Goal: Use online tool/utility: Utilize a website feature to perform a specific function

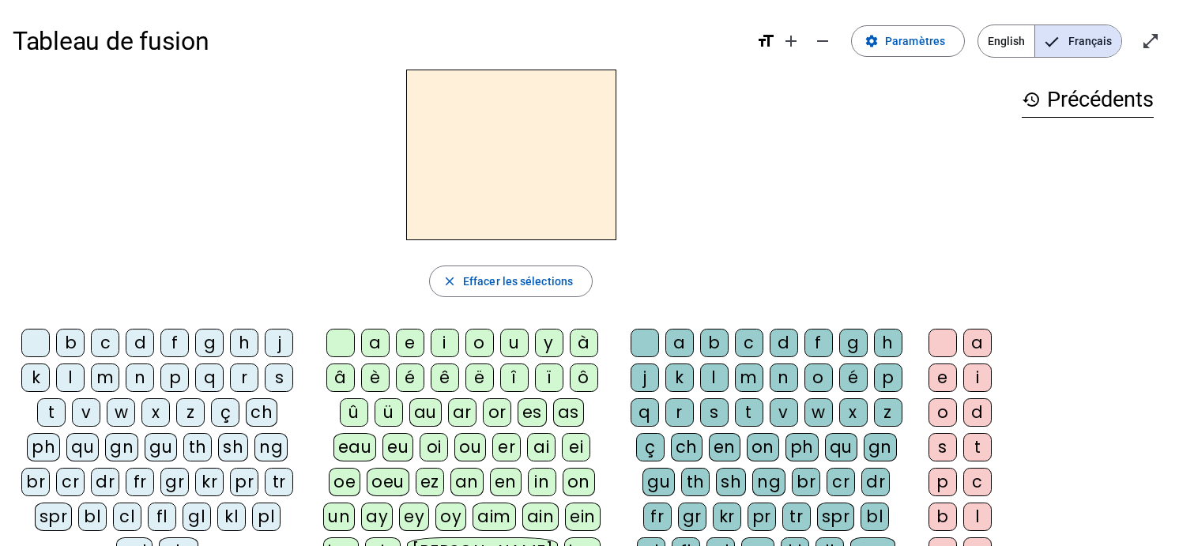
click at [169, 341] on div "f" at bounding box center [174, 343] width 28 height 28
click at [373, 347] on div "a" at bounding box center [375, 343] width 28 height 28
click at [780, 372] on div "n" at bounding box center [784, 378] width 28 height 28
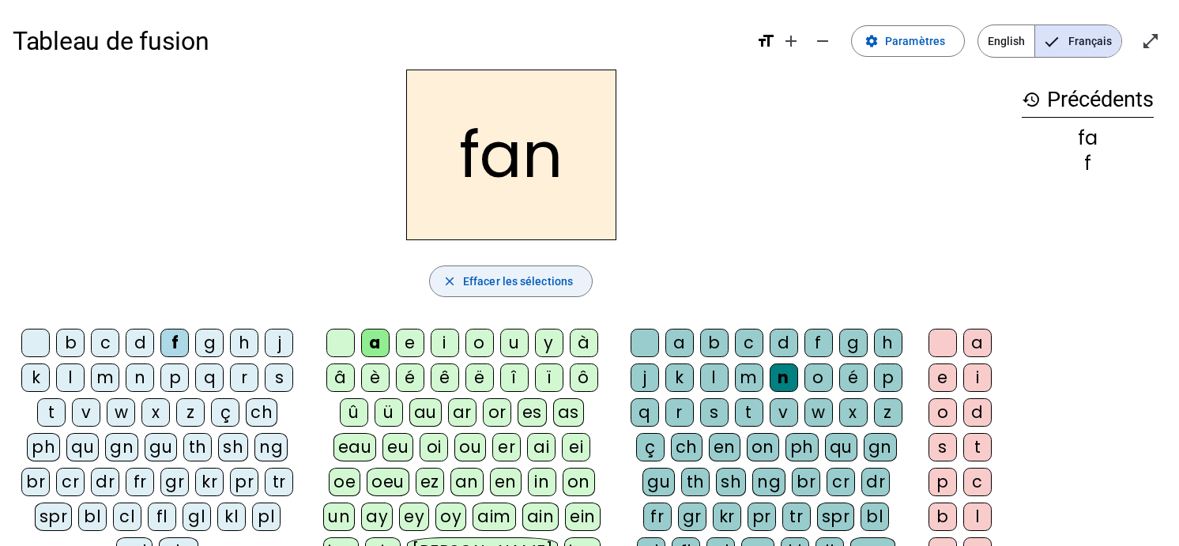
click at [535, 282] on span "Effacer les sélections" at bounding box center [518, 281] width 110 height 19
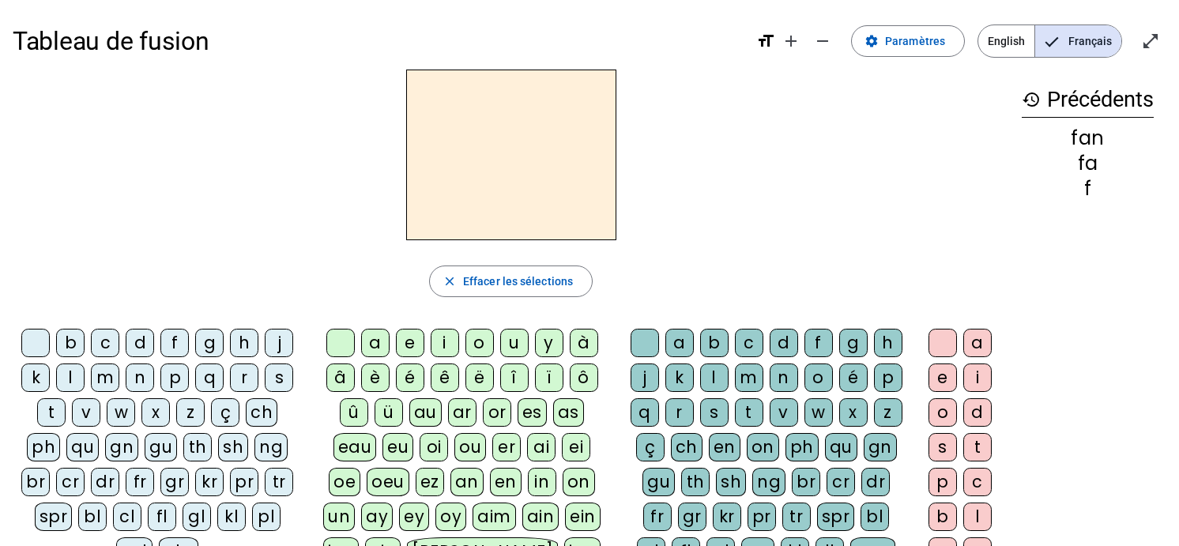
click at [175, 343] on div "f" at bounding box center [174, 343] width 28 height 28
click at [371, 337] on div "a" at bounding box center [375, 343] width 28 height 28
click at [785, 375] on div "n" at bounding box center [784, 378] width 28 height 28
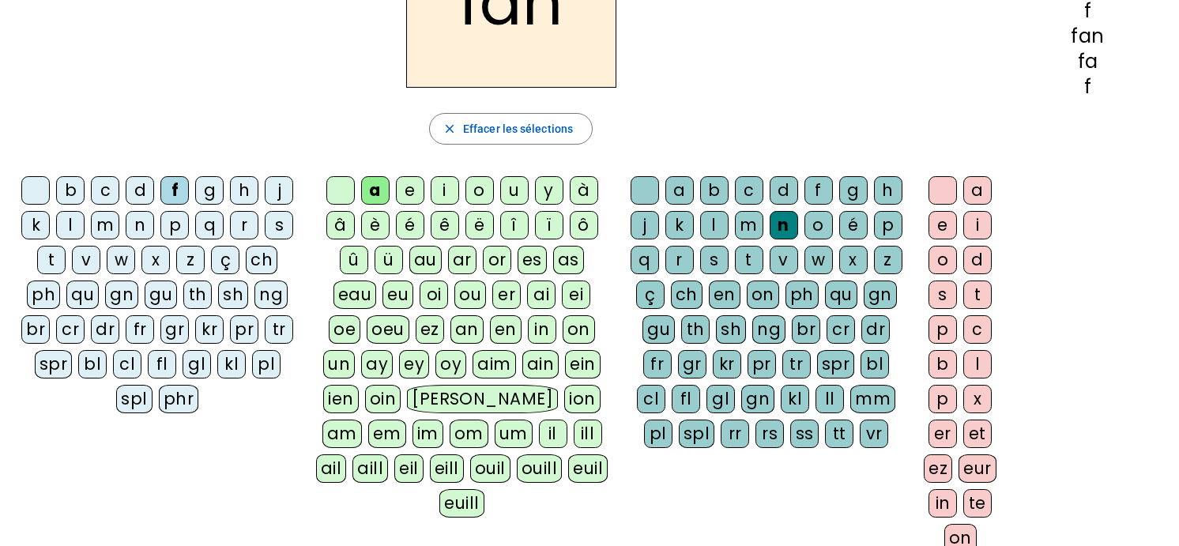
scroll to position [154, 0]
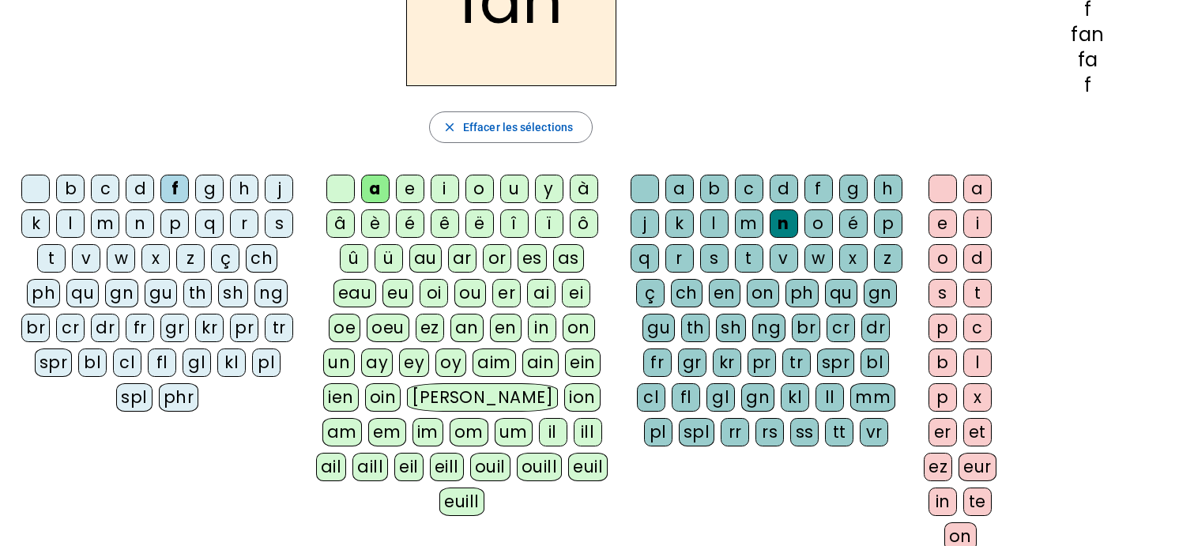
click at [941, 423] on div "er" at bounding box center [943, 432] width 28 height 28
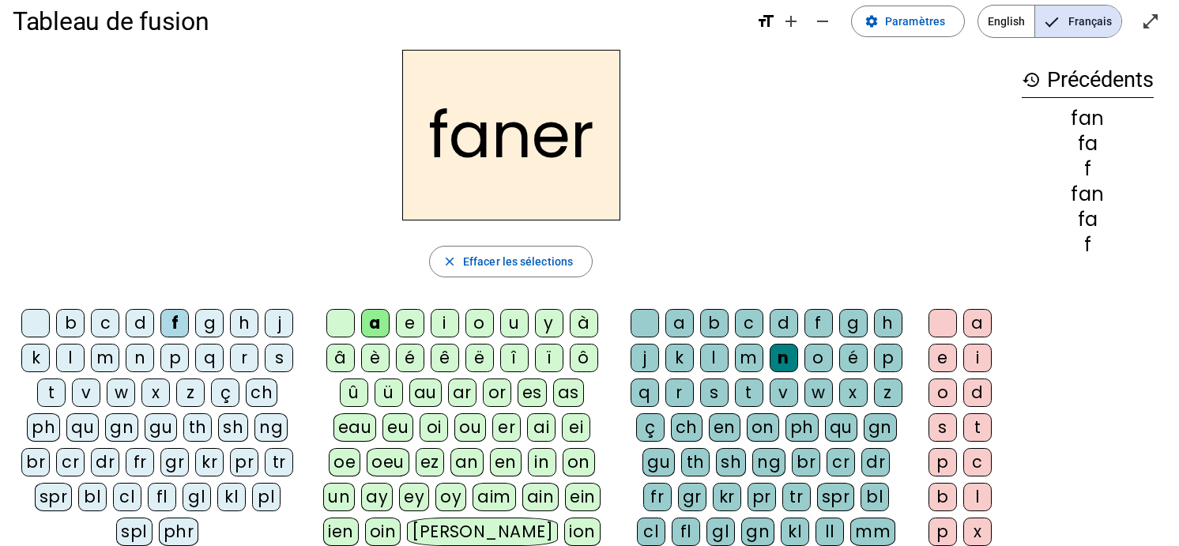
scroll to position [19, 0]
click at [522, 265] on span "Effacer les sélections" at bounding box center [518, 262] width 110 height 19
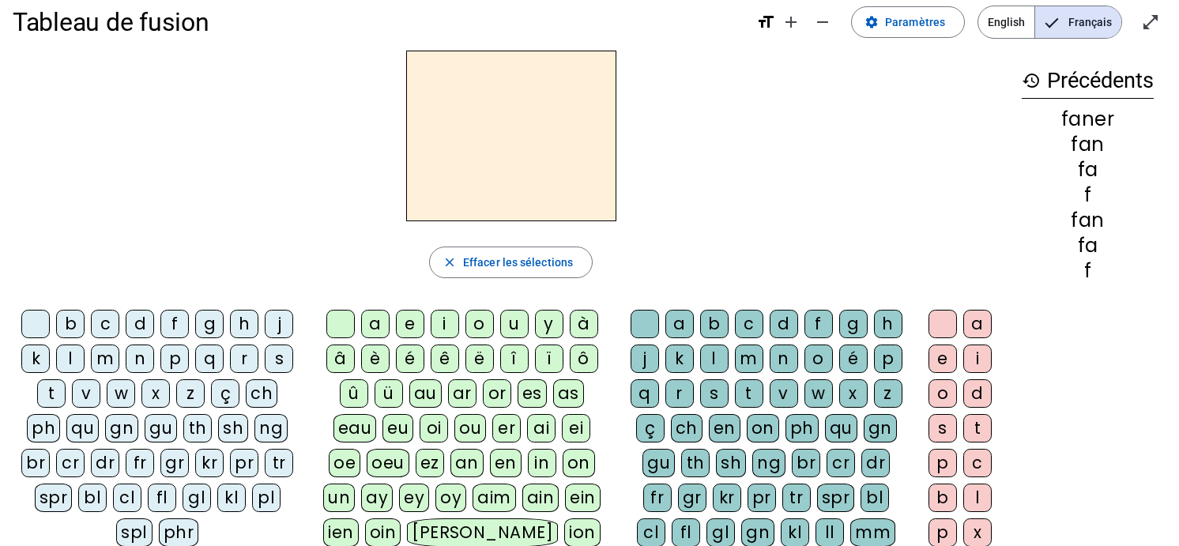
click at [172, 360] on div "p" at bounding box center [174, 359] width 28 height 28
click at [373, 325] on div "a" at bounding box center [375, 324] width 28 height 28
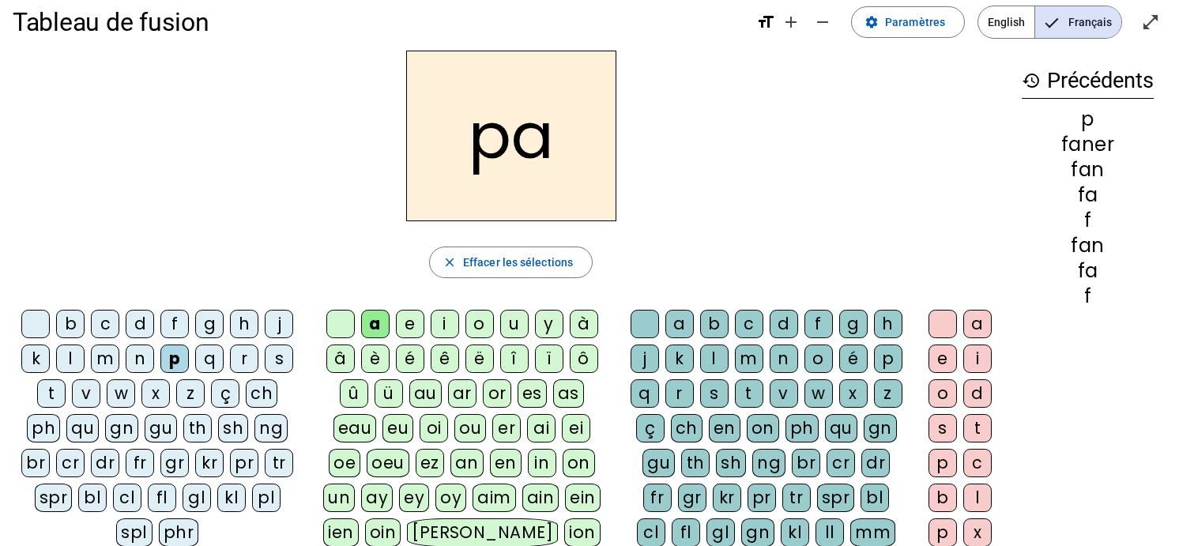
click at [781, 356] on div "n" at bounding box center [784, 359] width 28 height 28
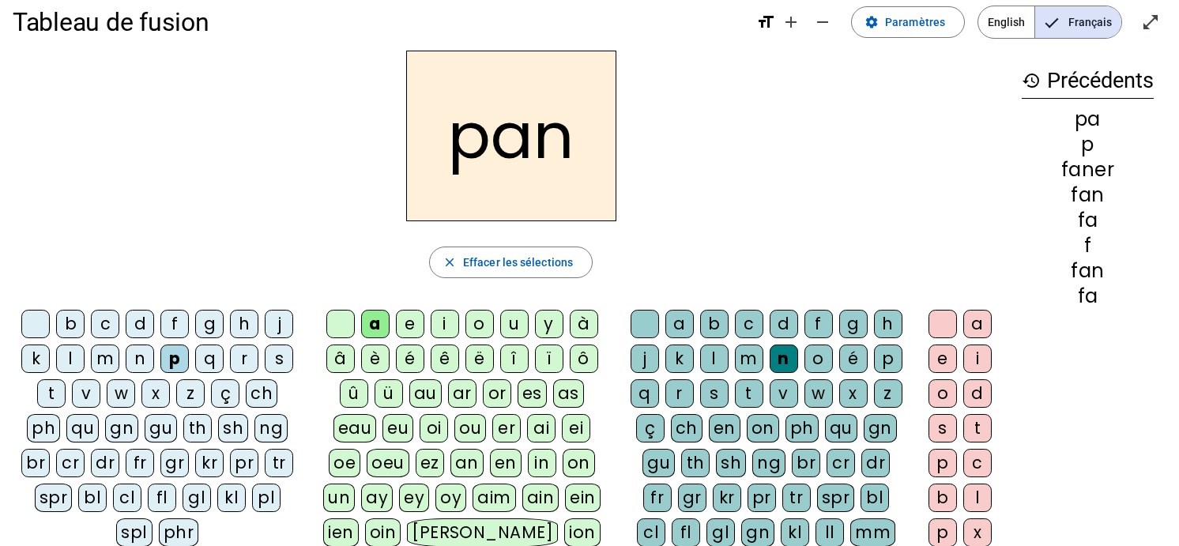
click at [1114, 284] on div "pa p faner fan fa f fan fa" at bounding box center [1088, 208] width 132 height 196
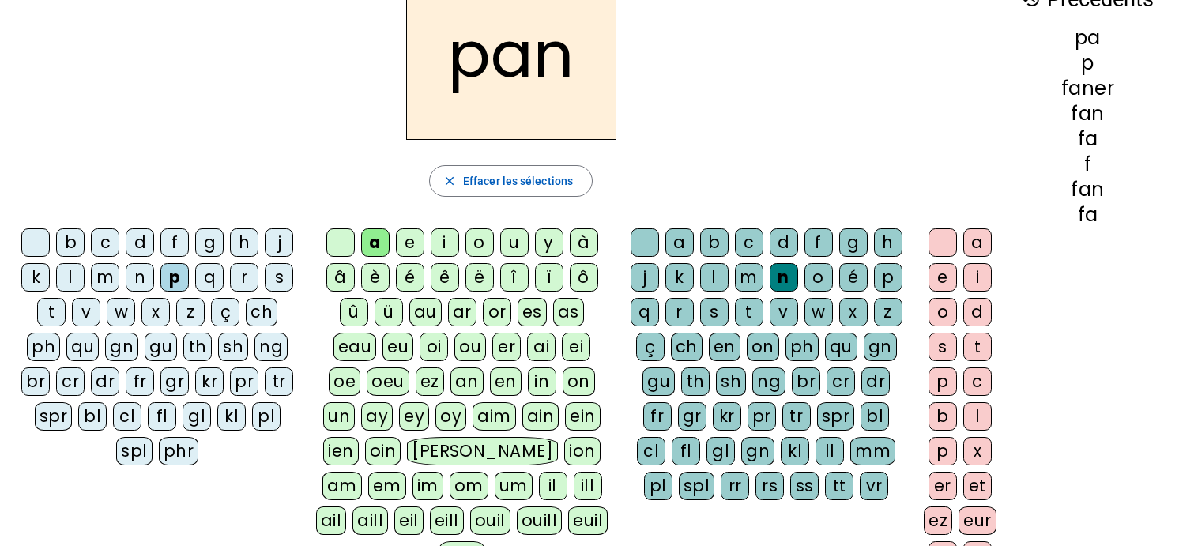
scroll to position [101, 0]
click at [945, 484] on div "er" at bounding box center [943, 485] width 28 height 28
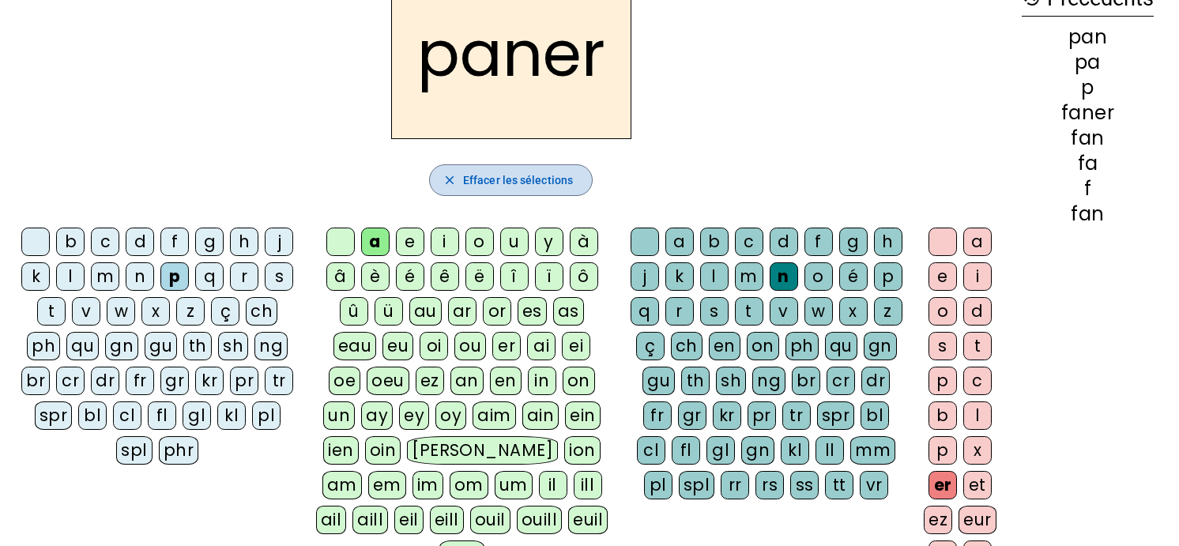
click at [518, 179] on span "Effacer les sélections" at bounding box center [518, 180] width 110 height 19
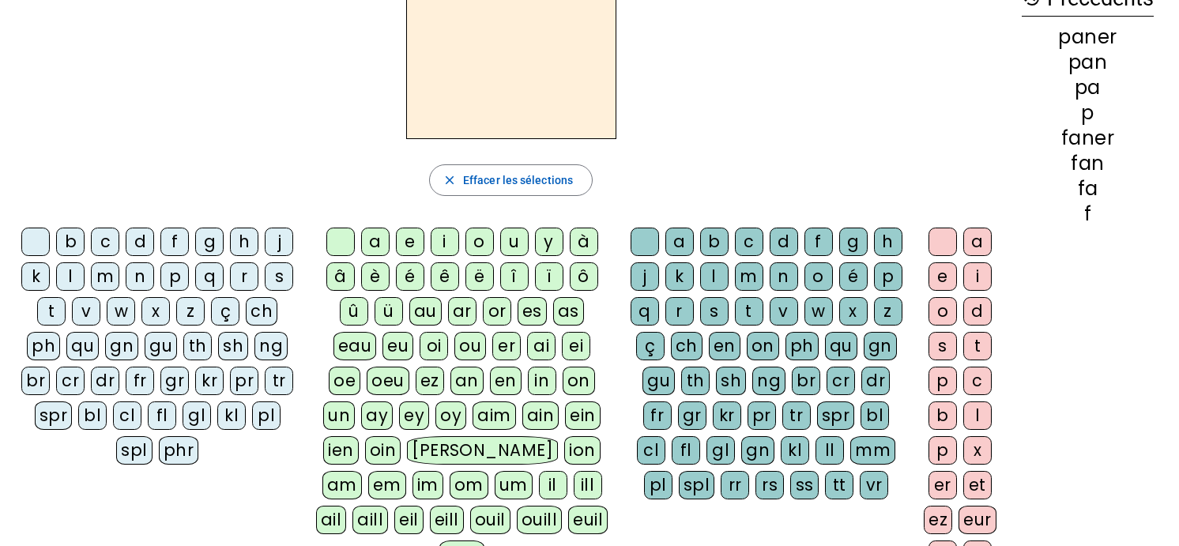
click at [171, 268] on div "p" at bounding box center [174, 276] width 28 height 28
click at [379, 236] on div "a" at bounding box center [375, 242] width 28 height 28
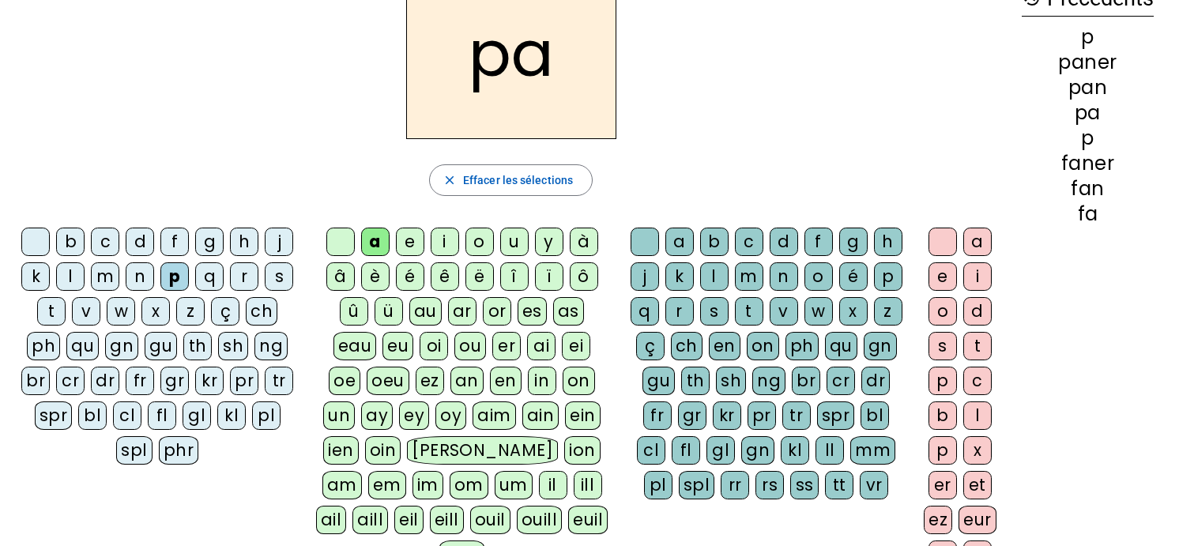
click at [782, 277] on div "n" at bounding box center [784, 276] width 28 height 28
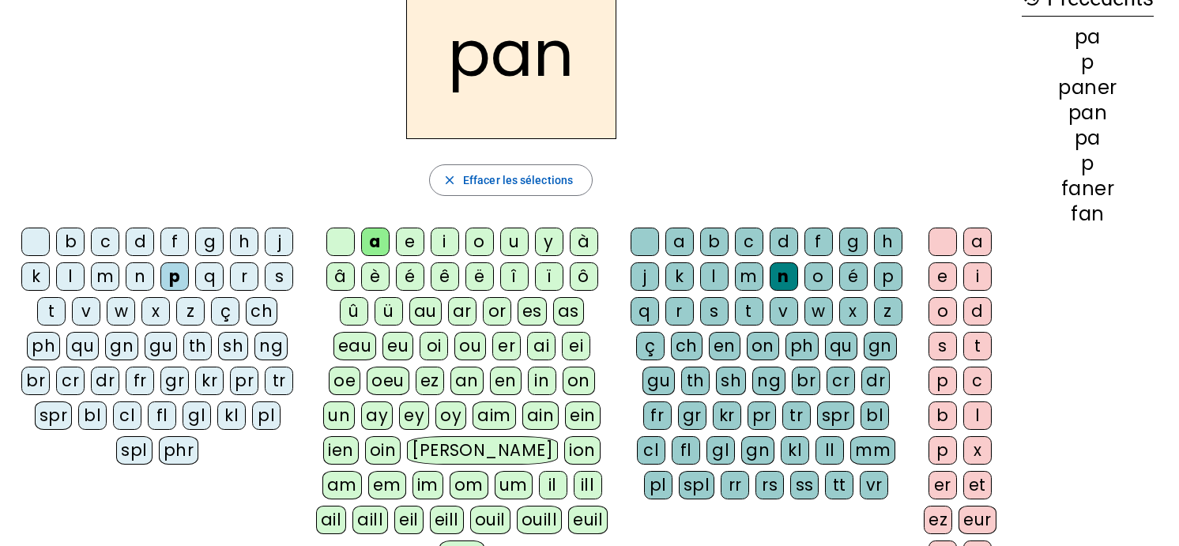
click at [933, 486] on div "er" at bounding box center [943, 485] width 28 height 28
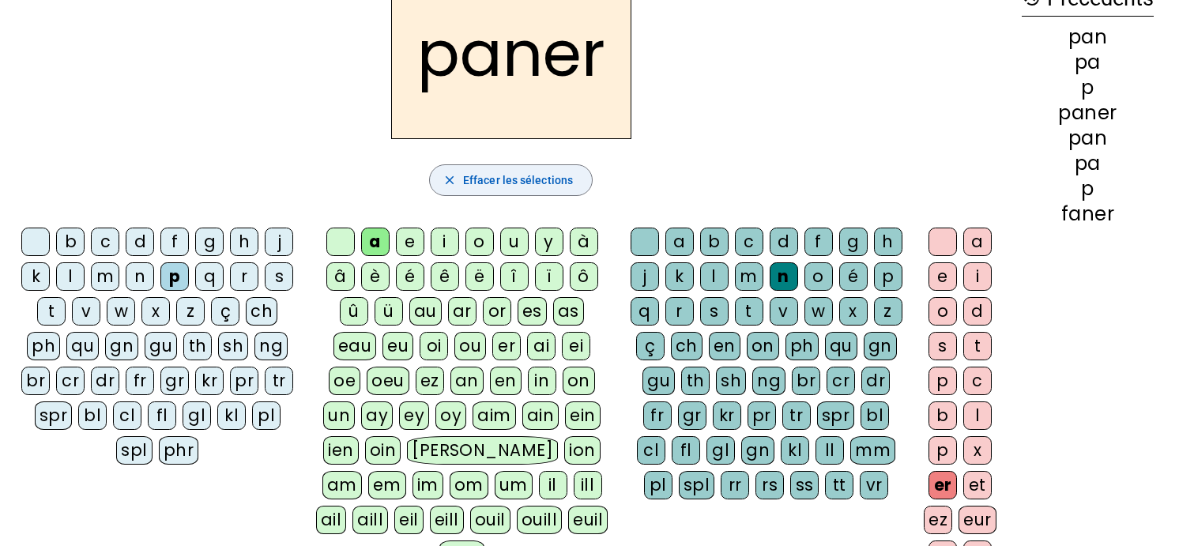
click at [478, 184] on span "Effacer les sélections" at bounding box center [518, 180] width 110 height 19
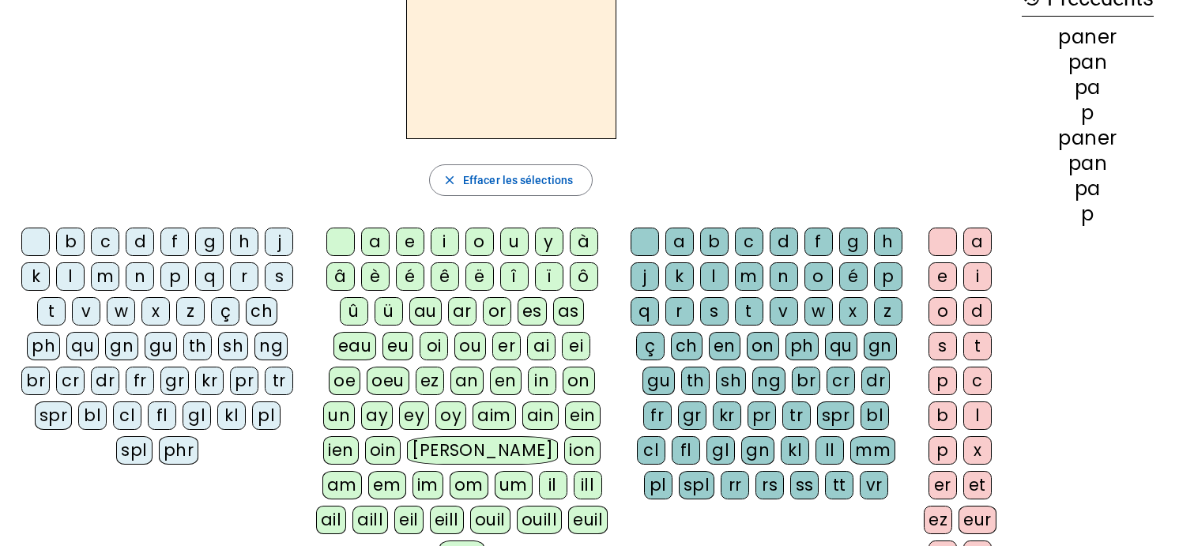
click at [72, 233] on div "b" at bounding box center [70, 242] width 28 height 28
click at [375, 239] on div "a" at bounding box center [375, 242] width 28 height 28
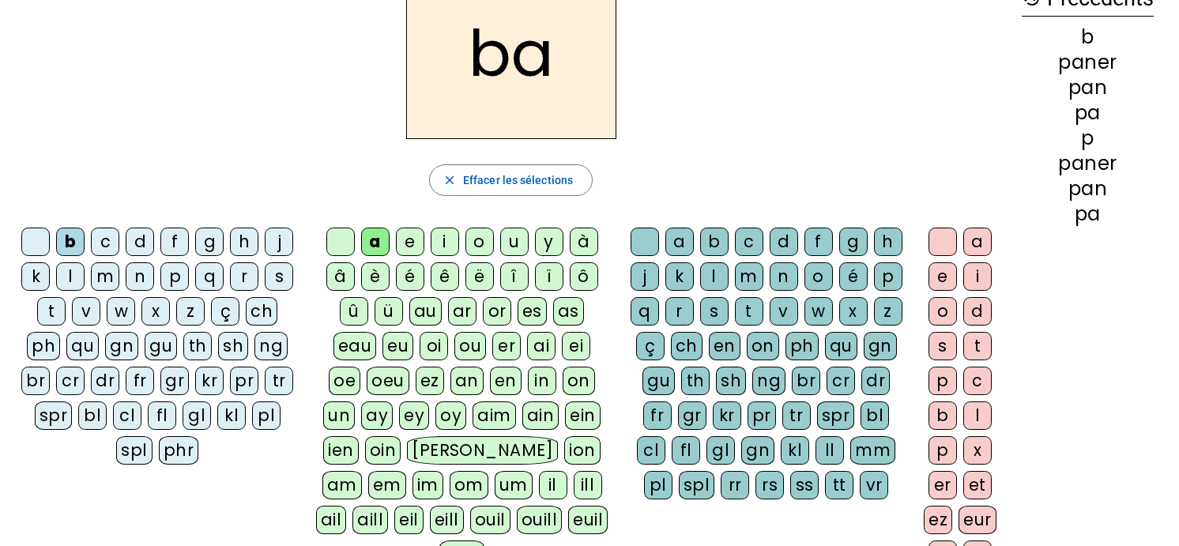
click at [781, 307] on div "v" at bounding box center [784, 311] width 28 height 28
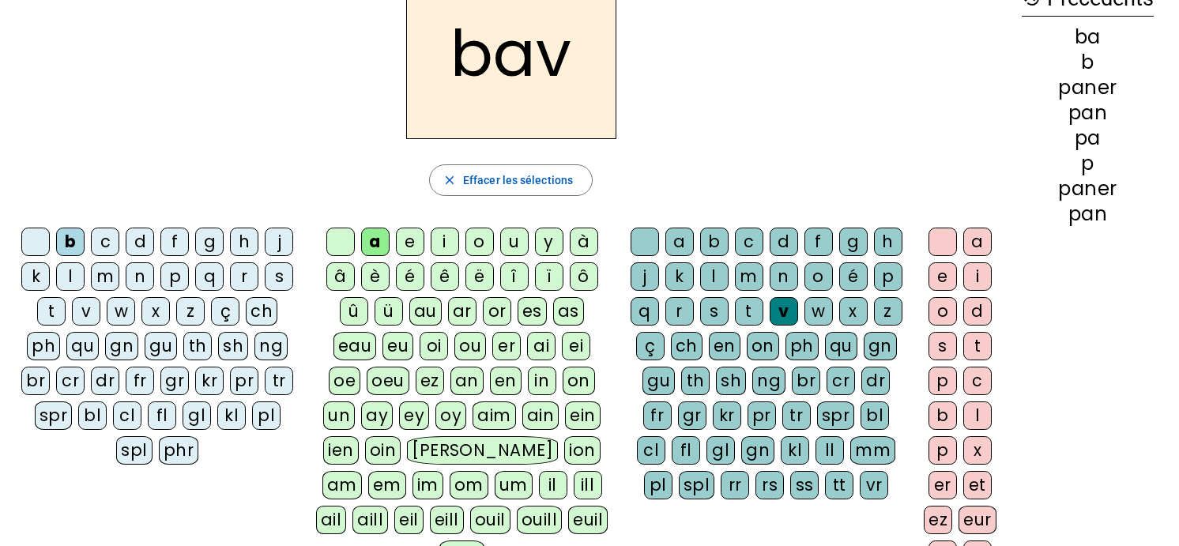
click at [936, 484] on div "er" at bounding box center [943, 485] width 28 height 28
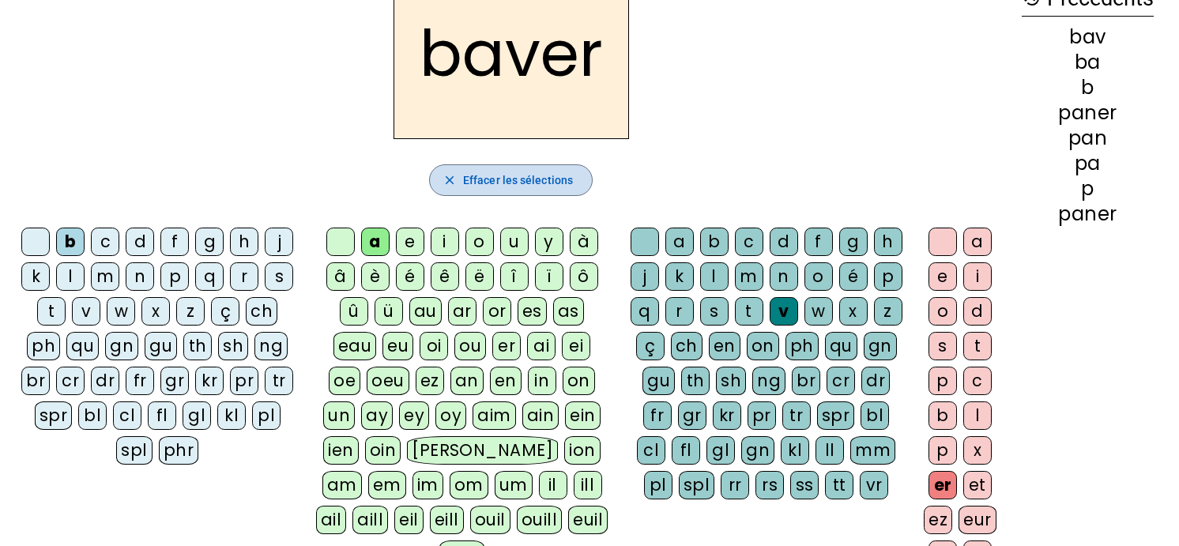
click at [491, 183] on span "Effacer les sélections" at bounding box center [518, 180] width 110 height 19
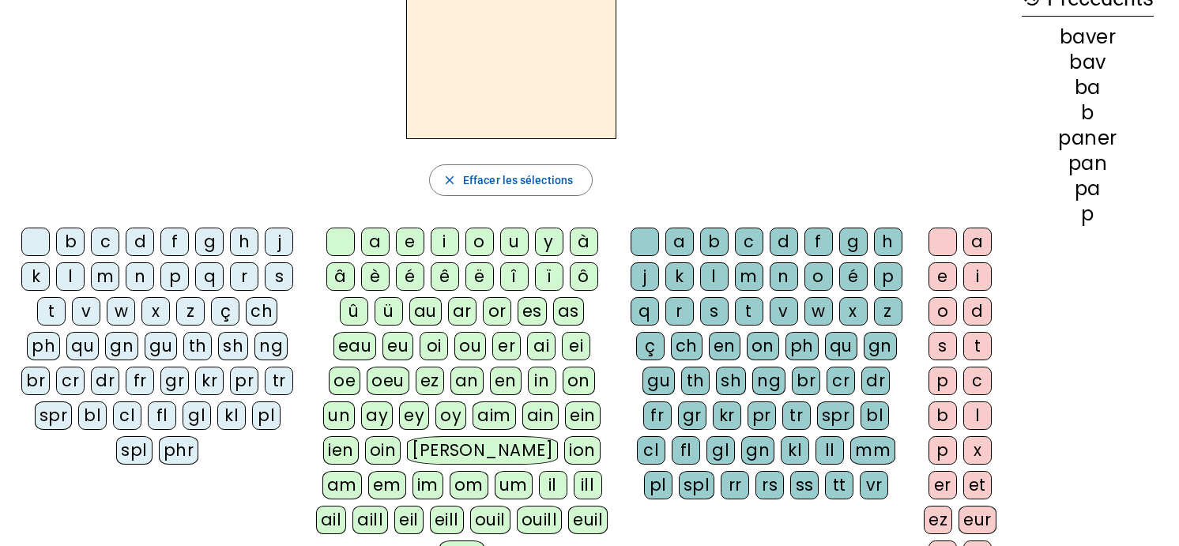
click at [63, 235] on div "b" at bounding box center [70, 242] width 28 height 28
click at [375, 237] on div "a" at bounding box center [375, 242] width 28 height 28
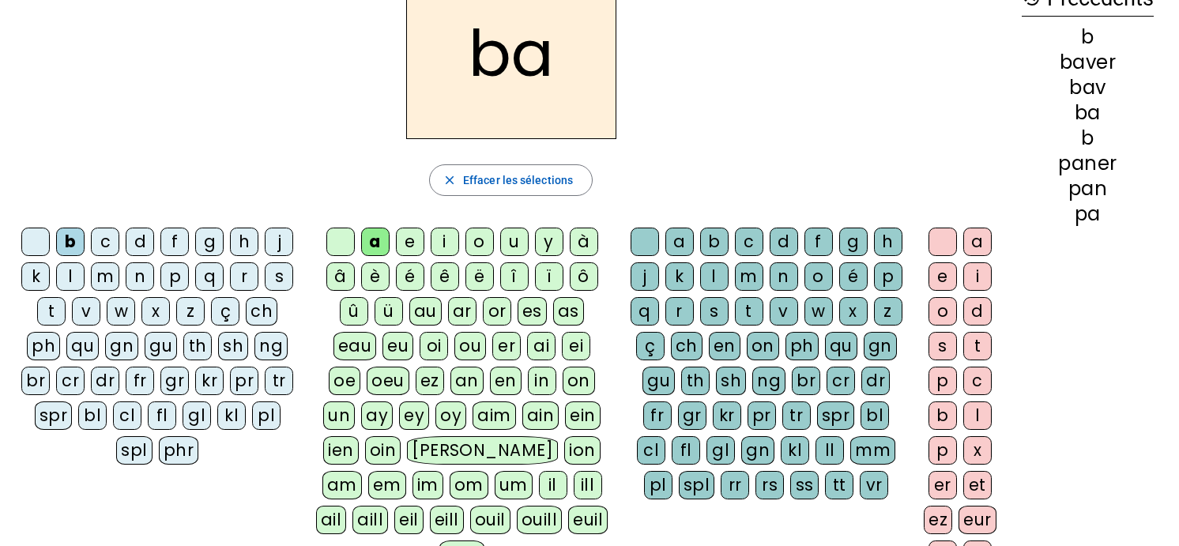
click at [778, 310] on div "v" at bounding box center [784, 311] width 28 height 28
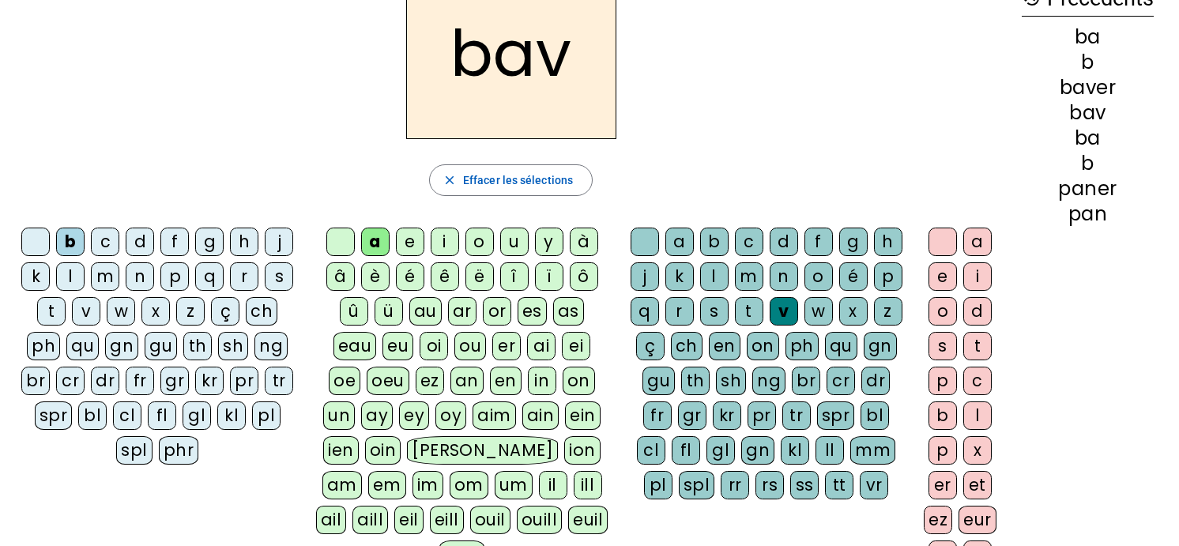
click at [938, 480] on div "er" at bounding box center [943, 485] width 28 height 28
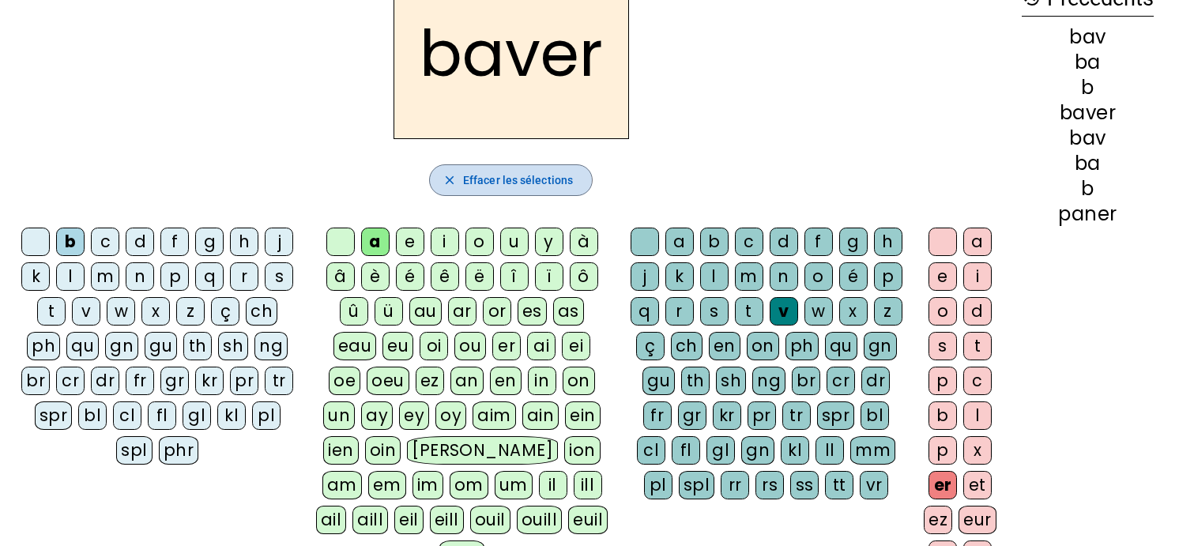
click at [492, 179] on span "Effacer les sélections" at bounding box center [518, 180] width 110 height 19
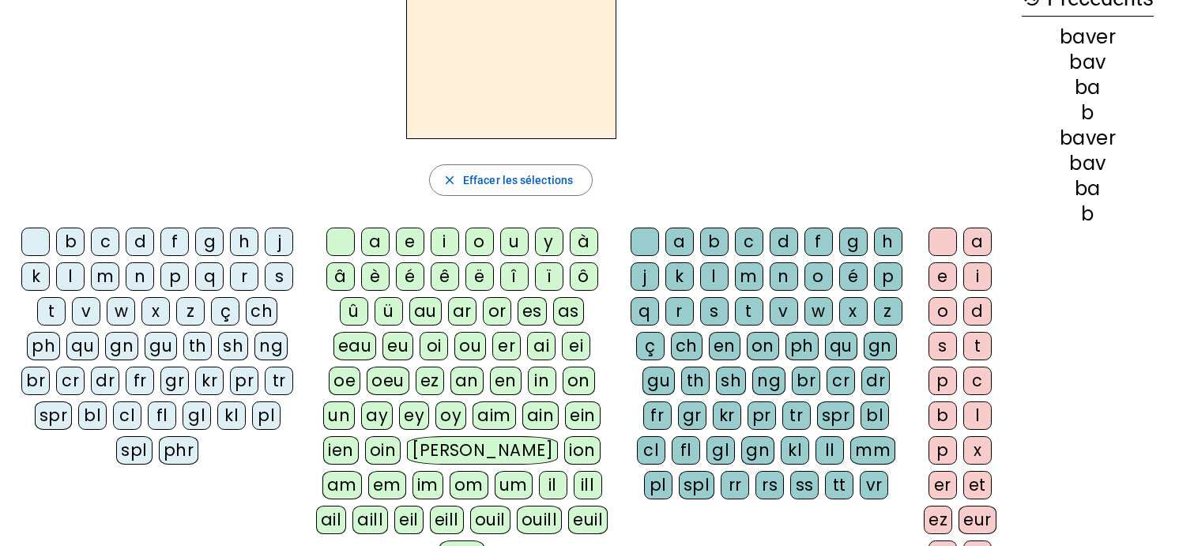
click at [69, 275] on div "l" at bounding box center [70, 276] width 28 height 28
click at [375, 239] on div "a" at bounding box center [375, 242] width 28 height 28
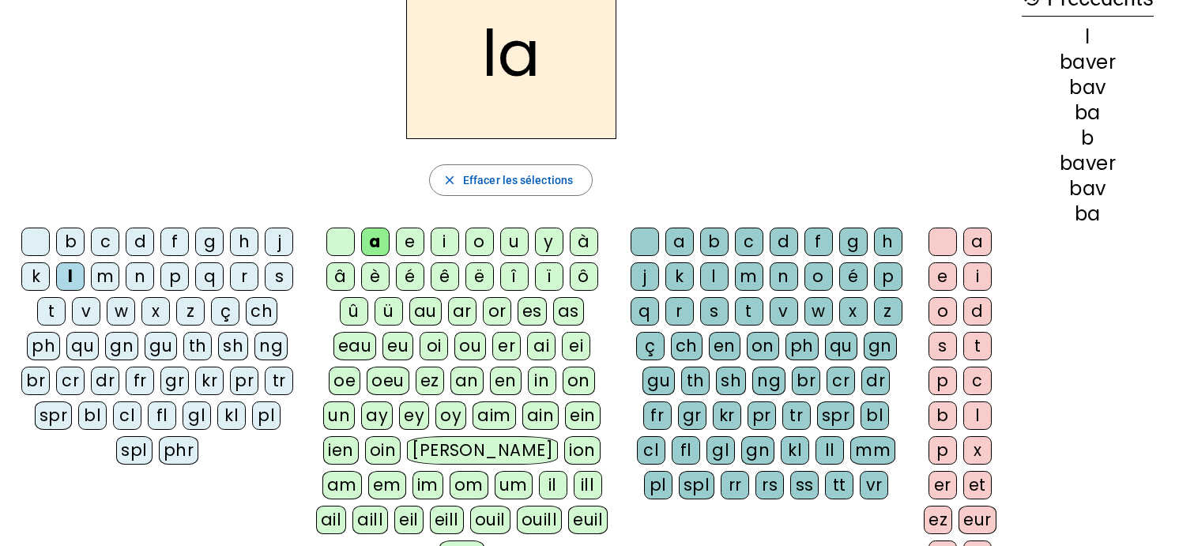
click at [776, 298] on div "v" at bounding box center [784, 311] width 28 height 28
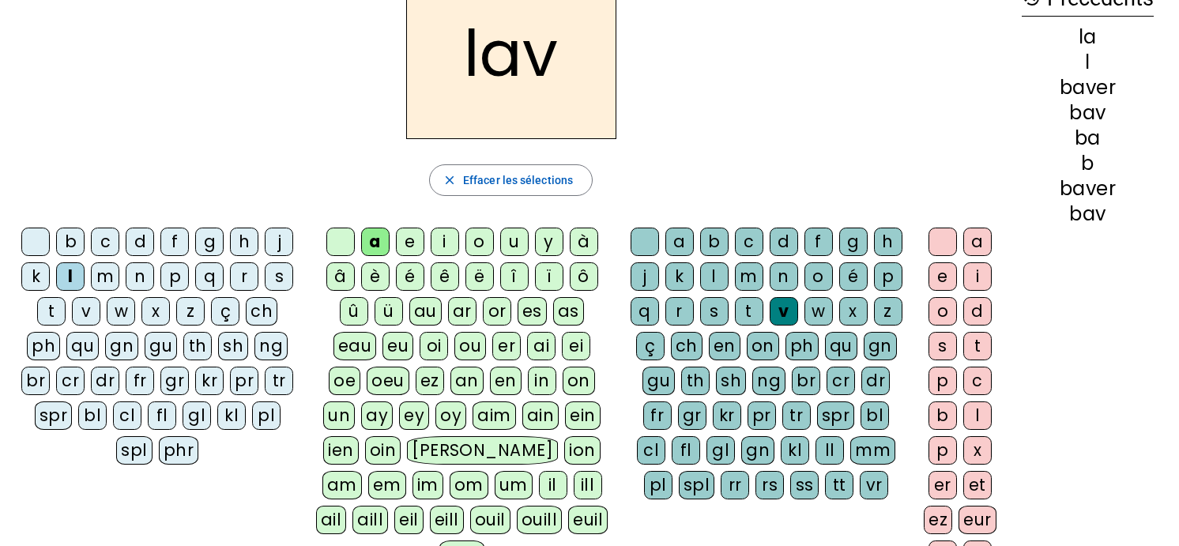
click at [943, 477] on div "er" at bounding box center [943, 485] width 28 height 28
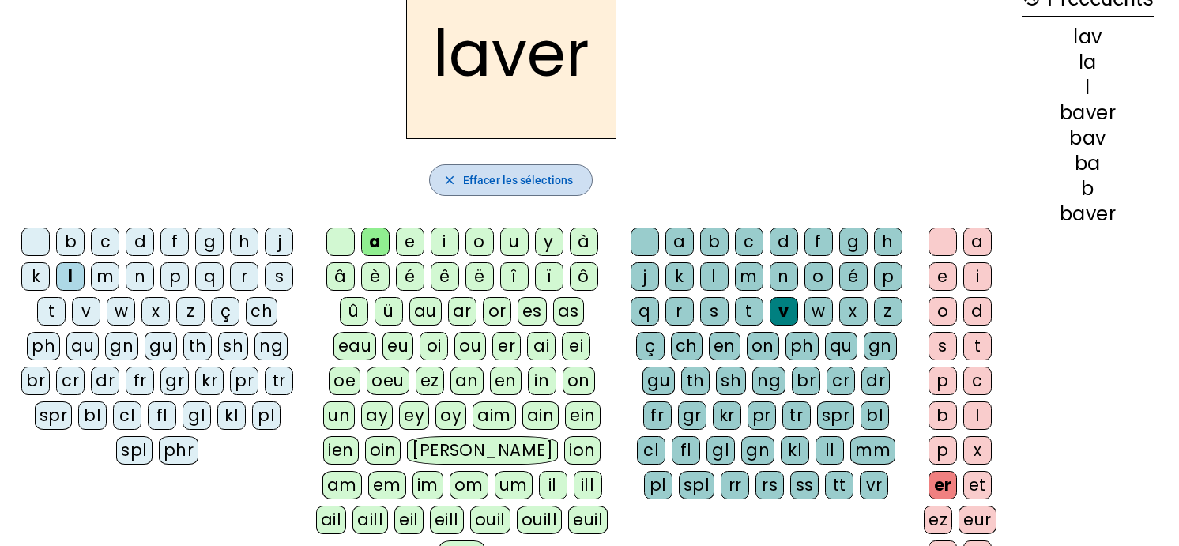
click at [496, 182] on span "Effacer les sélections" at bounding box center [518, 180] width 110 height 19
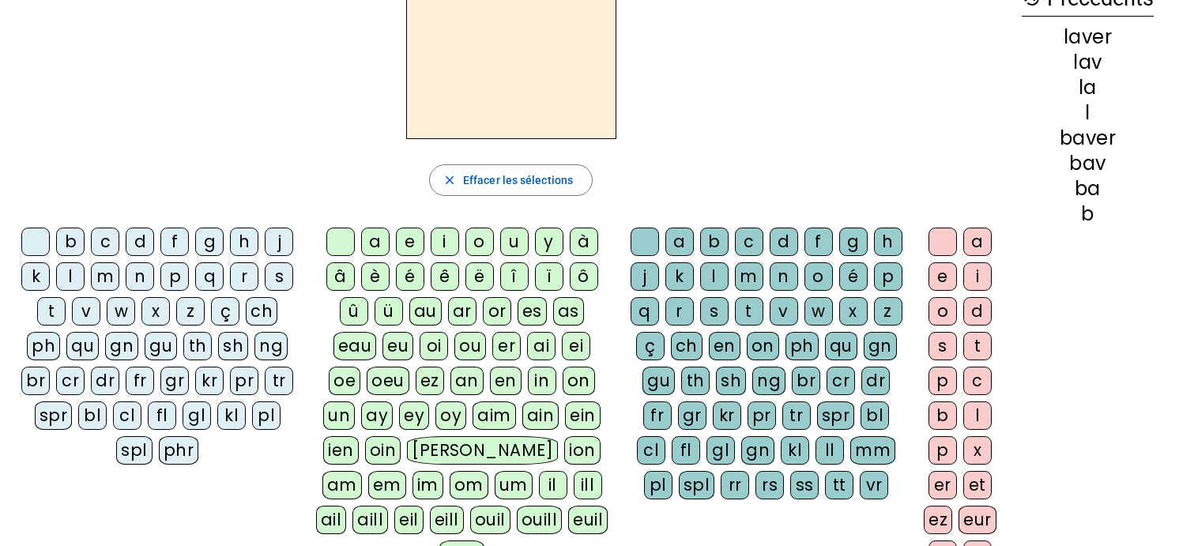
click at [71, 274] on div "l" at bounding box center [70, 276] width 28 height 28
click at [373, 243] on div "a" at bounding box center [375, 242] width 28 height 28
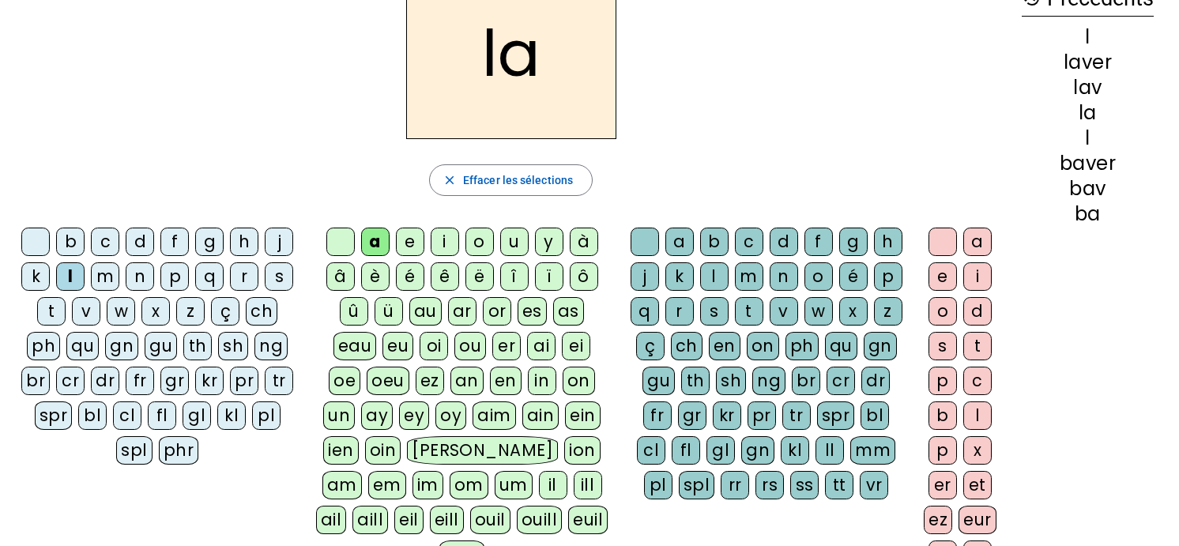
click at [746, 239] on div "c" at bounding box center [749, 242] width 28 height 28
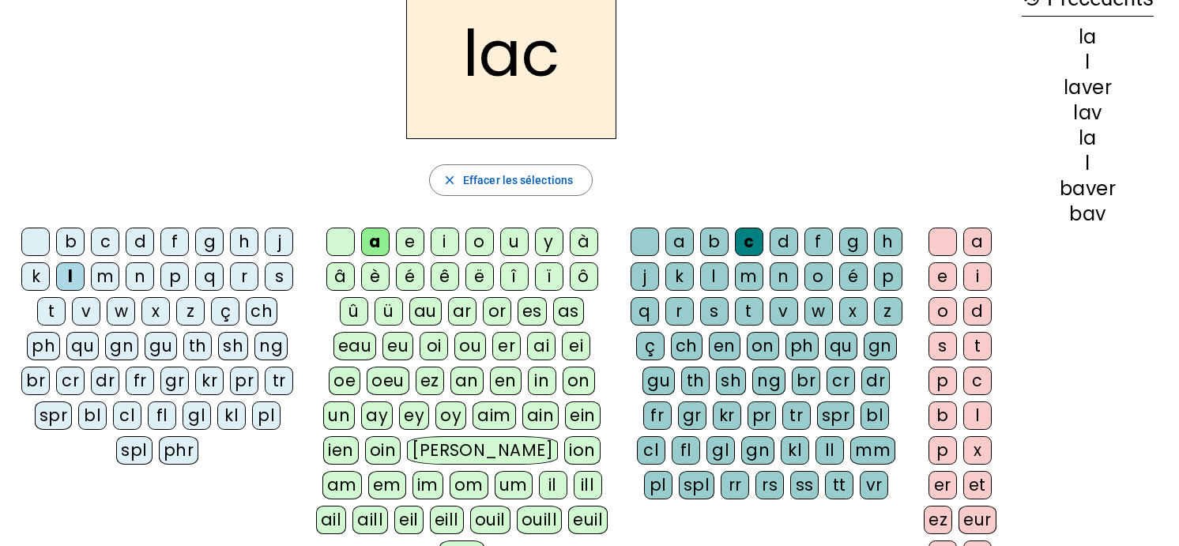
click at [942, 483] on div "er" at bounding box center [943, 485] width 28 height 28
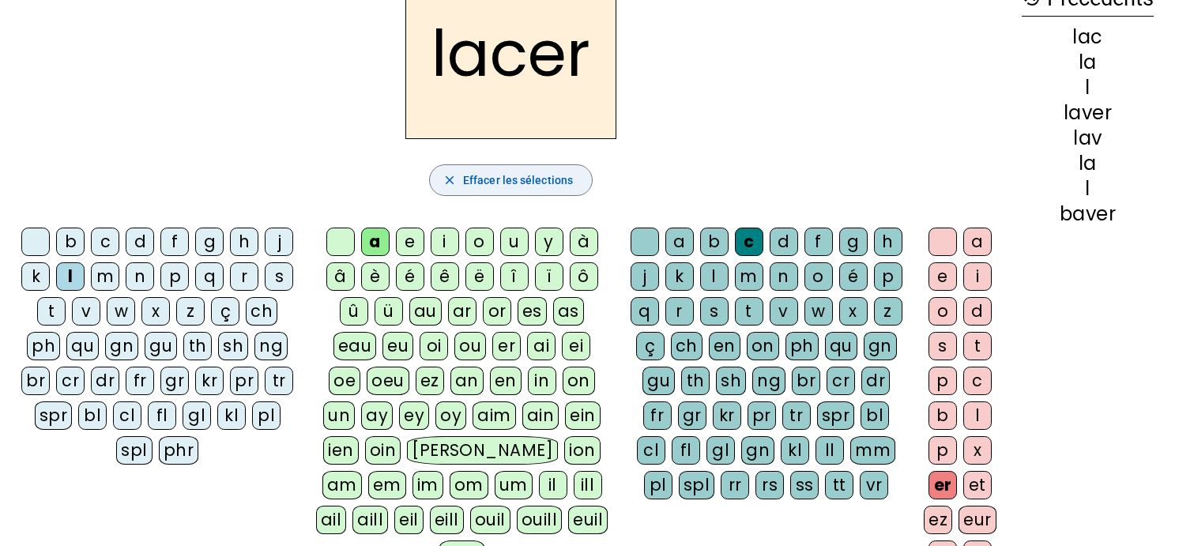
click at [533, 181] on span "Effacer les sélections" at bounding box center [518, 180] width 110 height 19
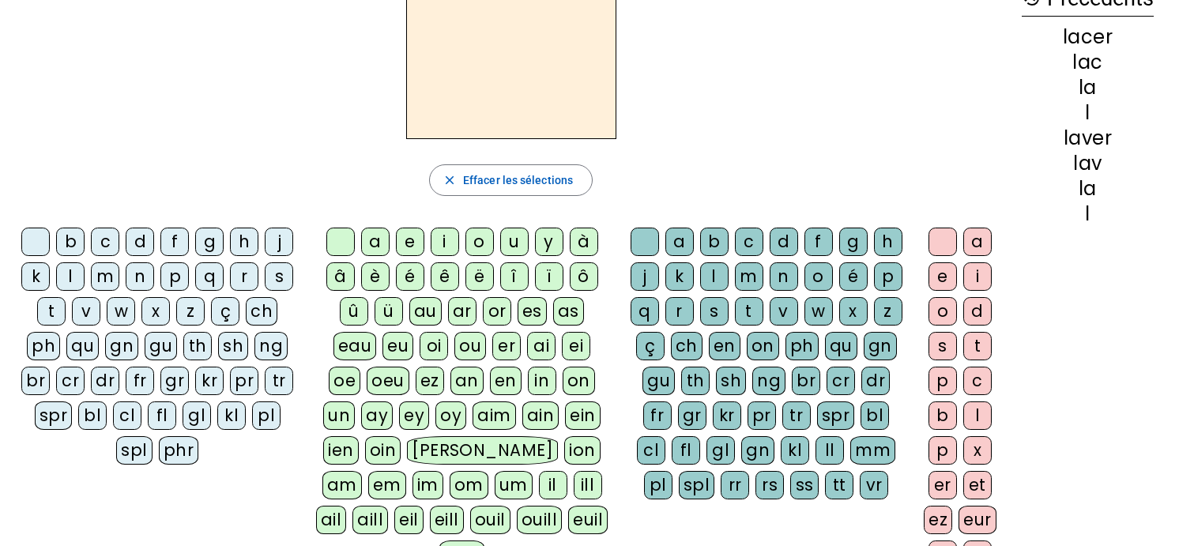
click at [174, 273] on div "p" at bounding box center [174, 276] width 28 height 28
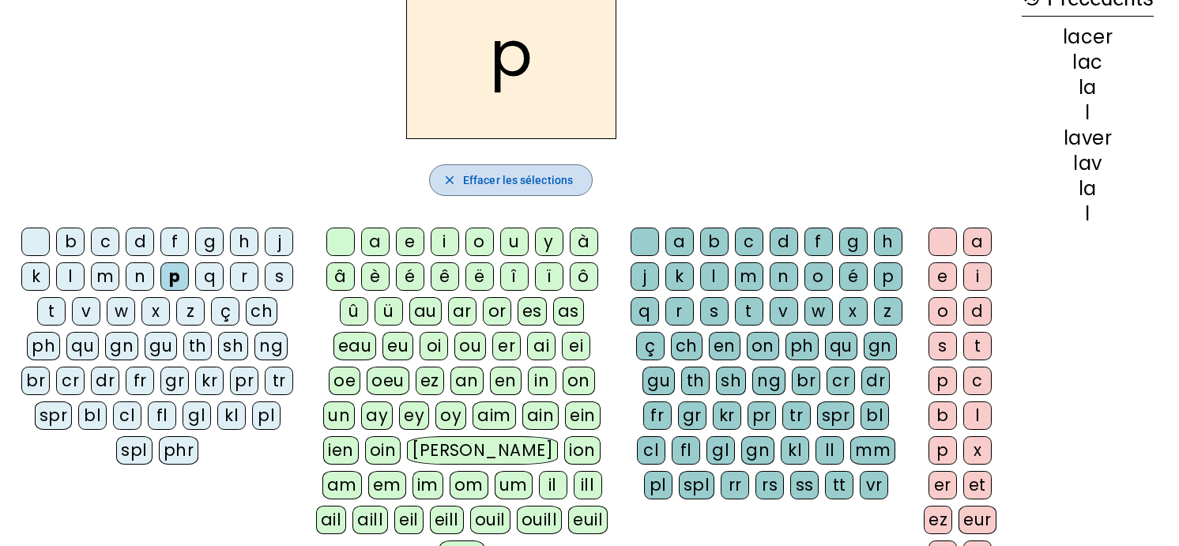
click at [494, 182] on span "Effacer les sélections" at bounding box center [518, 180] width 110 height 19
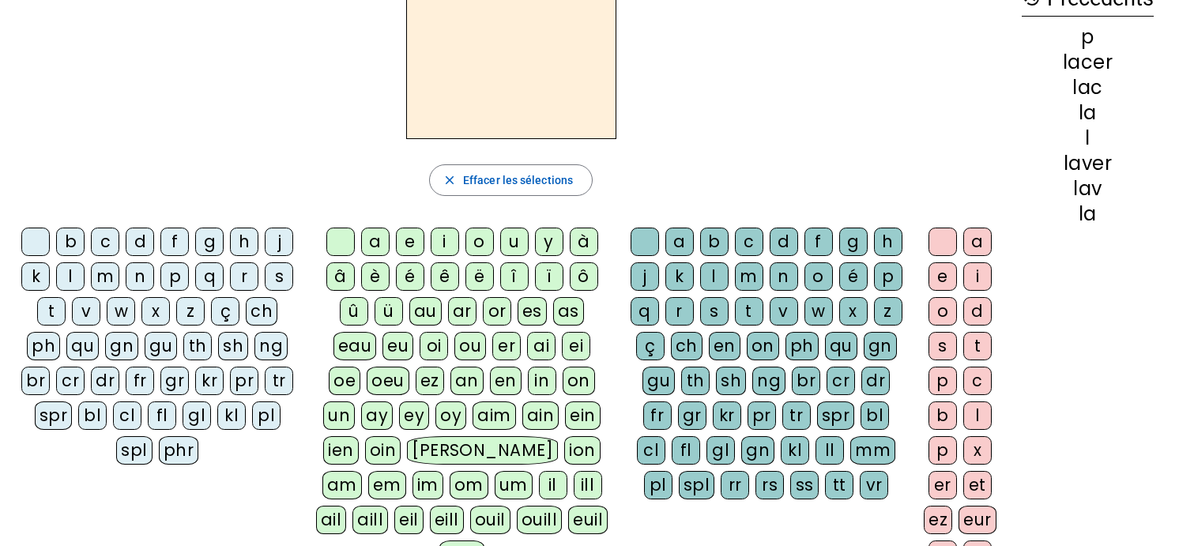
click at [260, 410] on div "pl" at bounding box center [266, 415] width 28 height 28
click at [374, 243] on div "a" at bounding box center [375, 242] width 28 height 28
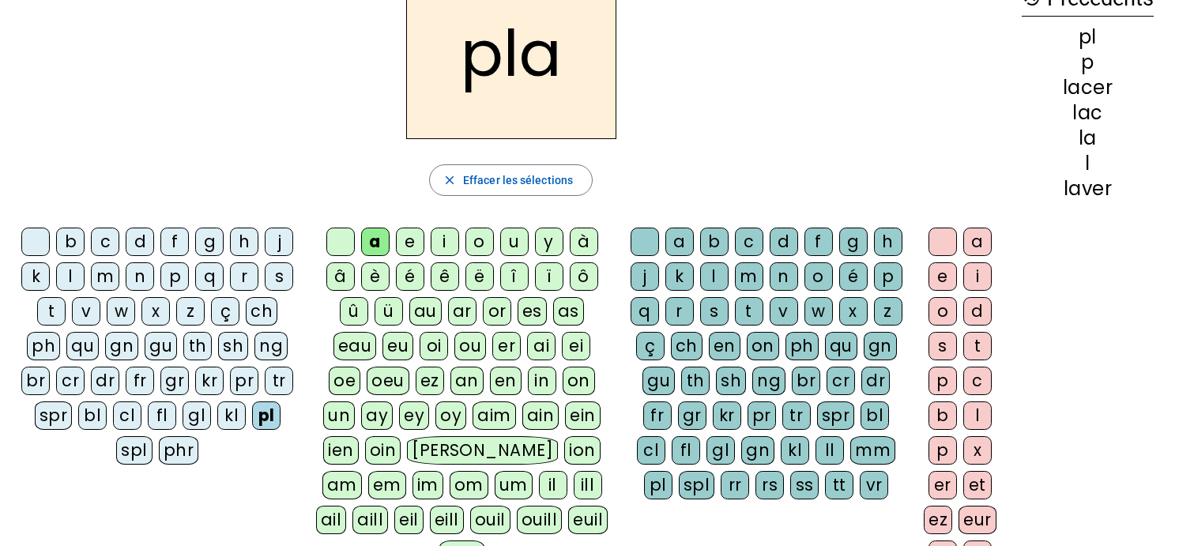
click at [748, 240] on div "c" at bounding box center [749, 242] width 28 height 28
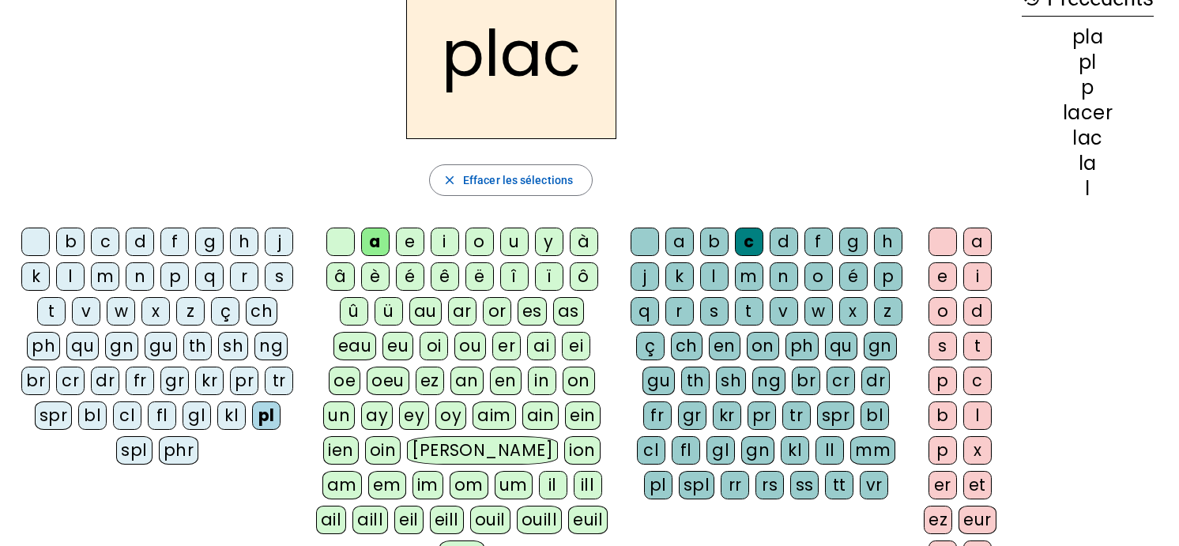
click at [943, 480] on div "er" at bounding box center [943, 485] width 28 height 28
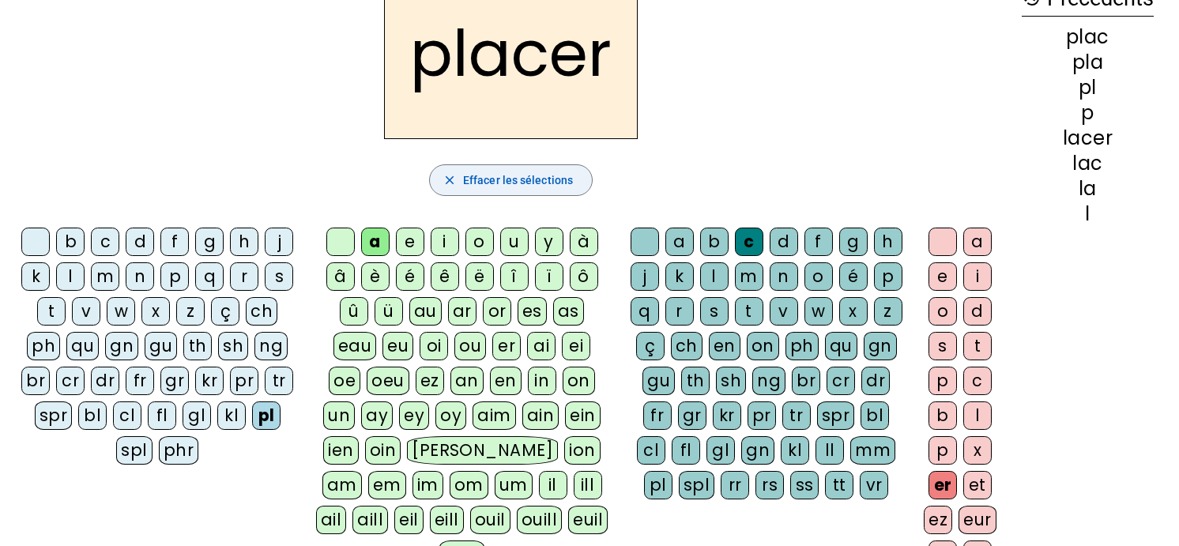
click at [538, 177] on span "Effacer les sélections" at bounding box center [518, 180] width 110 height 19
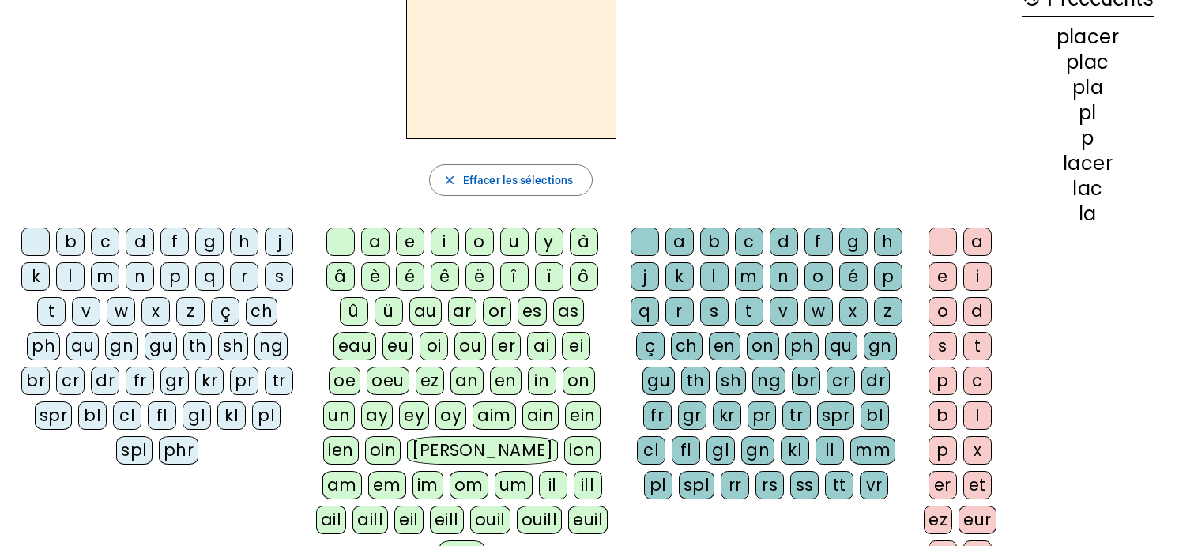
click at [191, 406] on div "gl" at bounding box center [197, 415] width 28 height 28
click at [373, 239] on div "a" at bounding box center [375, 242] width 28 height 28
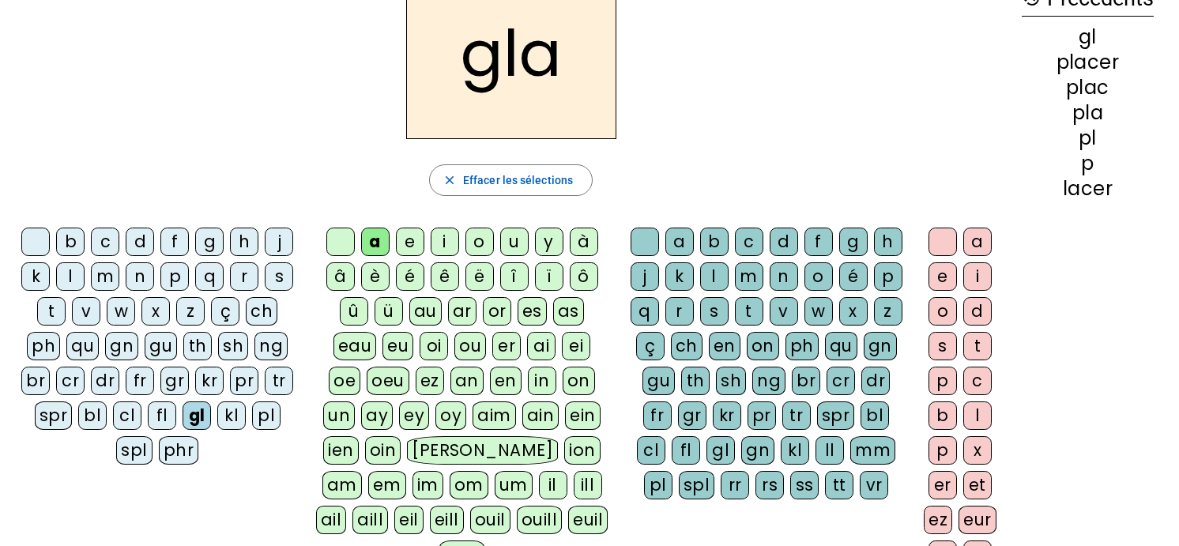
click at [744, 239] on div "c" at bounding box center [749, 242] width 28 height 28
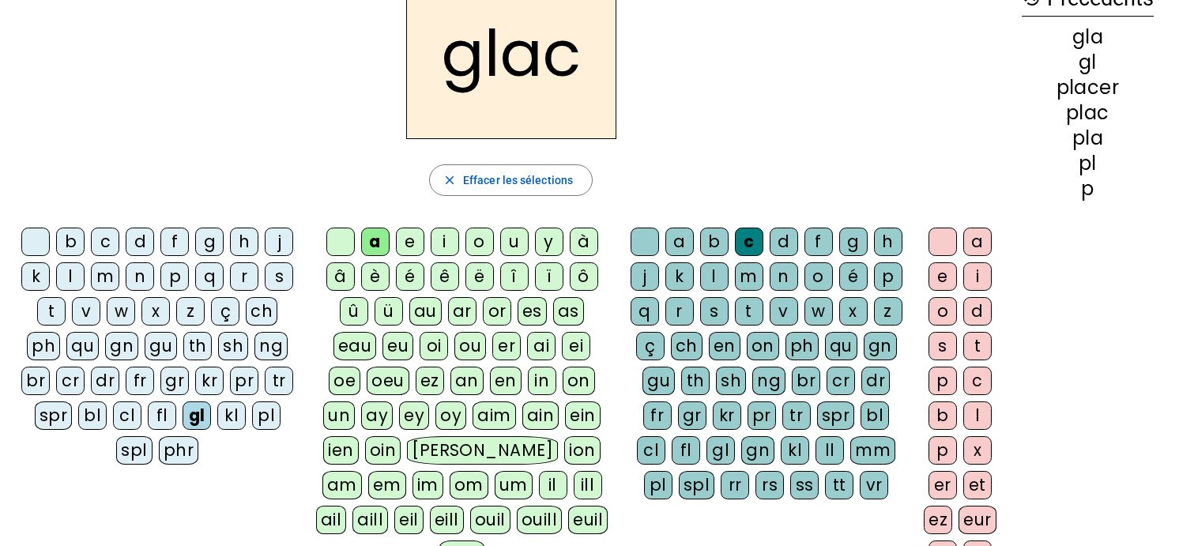
click at [939, 479] on div "er" at bounding box center [943, 485] width 28 height 28
